Goal: Task Accomplishment & Management: Use online tool/utility

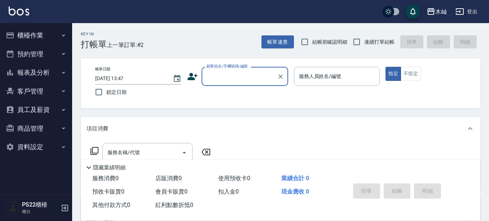
scroll to position [36, 0]
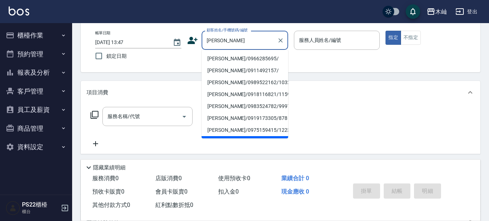
drag, startPoint x: 246, startPoint y: 60, endPoint x: 276, endPoint y: 39, distance: 37.2
click at [246, 60] on li "[PERSON_NAME]/0966285695/" at bounding box center [245, 59] width 87 height 12
type input "[PERSON_NAME]/0966285695/"
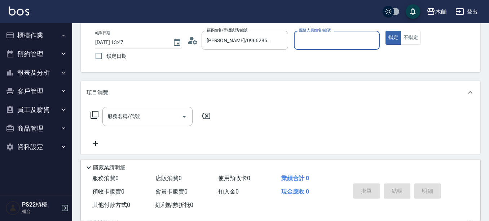
type input "[PERSON_NAME]-7"
click at [151, 113] on input "服務名稱/代號" at bounding box center [142, 116] width 73 height 13
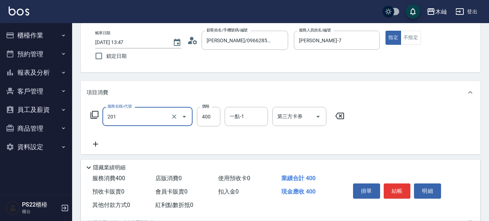
type input "洗剪(201)"
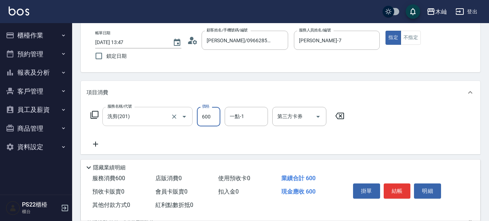
type input "600"
click at [403, 183] on button "結帳" at bounding box center [397, 190] width 27 height 15
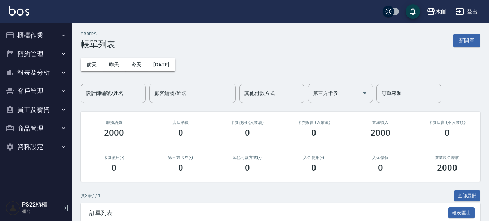
click at [50, 31] on button "櫃檯作業" at bounding box center [36, 35] width 66 height 19
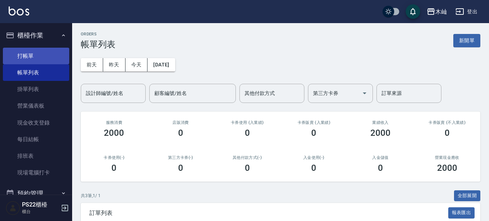
click at [48, 50] on link "打帳單" at bounding box center [36, 56] width 66 height 17
